Goal: Information Seeking & Learning: Find specific fact

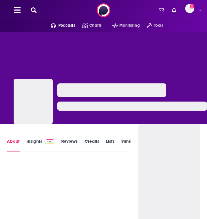
click at [36, 10] on icon at bounding box center [34, 10] width 6 height 6
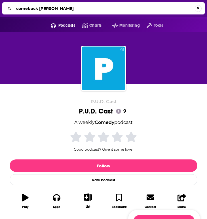
type input "comeback stories"
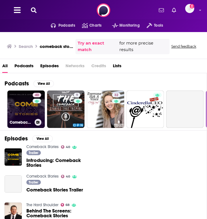
click at [25, 110] on link "40 Comeback Stories" at bounding box center [25, 108] width 37 height 37
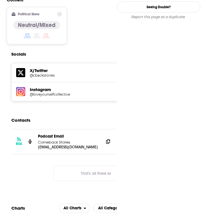
scroll to position [518, 0]
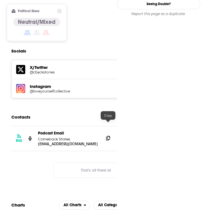
click at [108, 136] on icon at bounding box center [108, 138] width 4 height 5
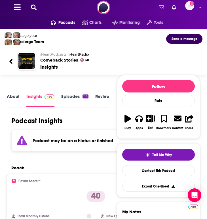
scroll to position [0, 0]
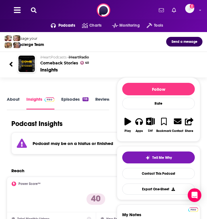
click at [35, 14] on div "Podcasts Charts Monitoring Tools For Business For Podcasters More Add a profile…" at bounding box center [103, 10] width 207 height 20
click at [36, 8] on icon at bounding box center [34, 10] width 6 height 6
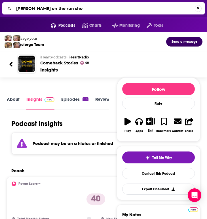
type input "[PERSON_NAME] on the run show"
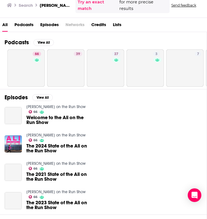
scroll to position [54, 0]
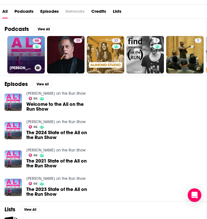
click at [21, 54] on link "66 [PERSON_NAME] on the Run Show" at bounding box center [25, 54] width 37 height 37
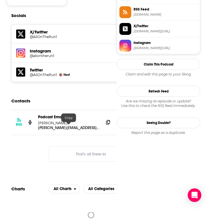
scroll to position [514, 0]
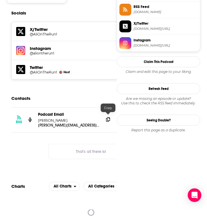
click at [108, 117] on icon at bounding box center [108, 119] width 4 height 5
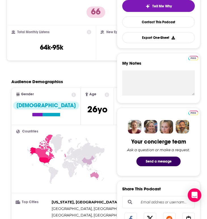
scroll to position [0, 0]
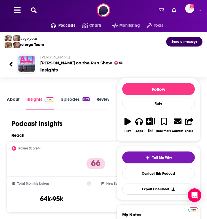
click at [33, 15] on div "Podcasts Charts Monitoring Tools For Business For Podcasters More Add a profile…" at bounding box center [103, 10] width 207 height 20
click at [35, 7] on button at bounding box center [33, 10] width 9 height 7
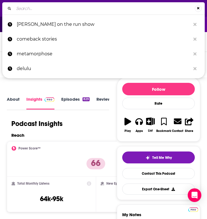
type input "The Ben and [PERSON_NAME] I Almost Famous Podcast"
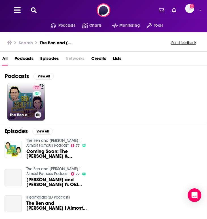
click at [24, 101] on link "77 The Ben and [PERSON_NAME] I Almost Famous Podcast" at bounding box center [25, 101] width 37 height 37
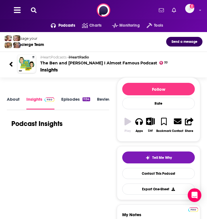
scroll to position [17, 0]
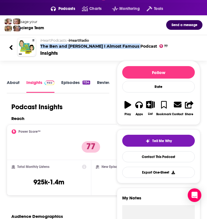
drag, startPoint x: 37, startPoint y: 44, endPoint x: 136, endPoint y: 47, distance: 99.5
click at [136, 47] on div "iHeartPodcasts • iHeartRadio The Ben and [PERSON_NAME] I Almost Famous Podcast …" at bounding box center [117, 47] width 162 height 18
copy h2 "The Ben and [PERSON_NAME] I Almost Famous Podcast"
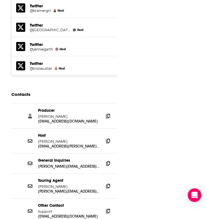
scroll to position [651, 0]
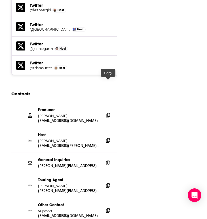
click at [107, 113] on icon at bounding box center [108, 115] width 4 height 5
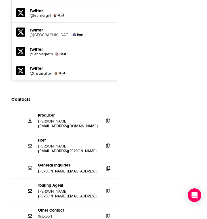
scroll to position [644, 0]
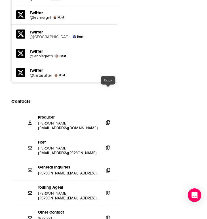
click at [108, 120] on icon at bounding box center [108, 122] width 4 height 5
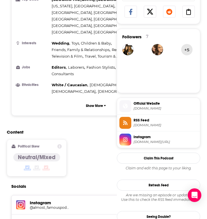
scroll to position [0, 0]
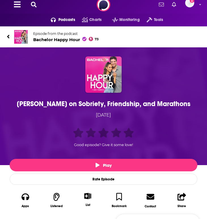
scroll to position [5, 0]
